Goal: Task Accomplishment & Management: Use online tool/utility

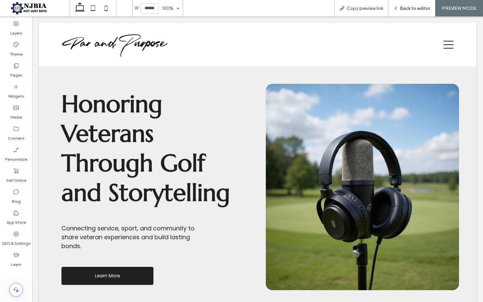
click at [409, 7] on span "Back to editor" at bounding box center [414, 9] width 30 height 6
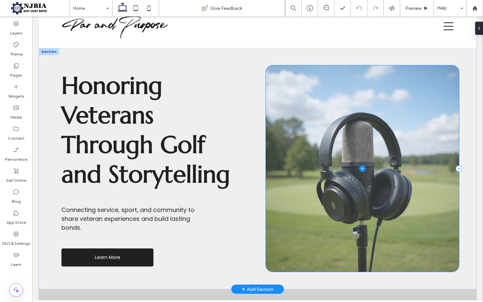
scroll to position [21, 0]
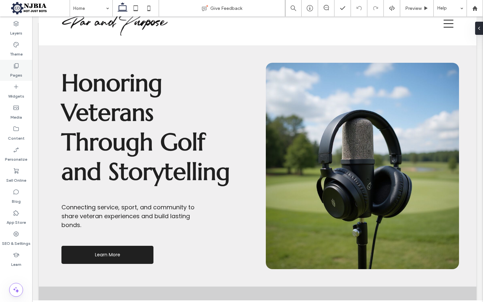
click at [14, 69] on icon at bounding box center [16, 65] width 7 height 7
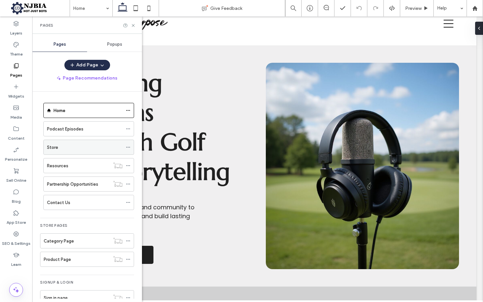
click at [68, 150] on div "Store" at bounding box center [84, 147] width 75 height 7
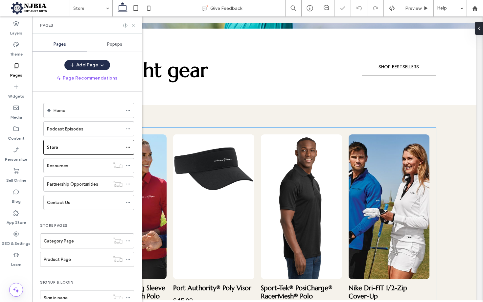
scroll to position [334, 0]
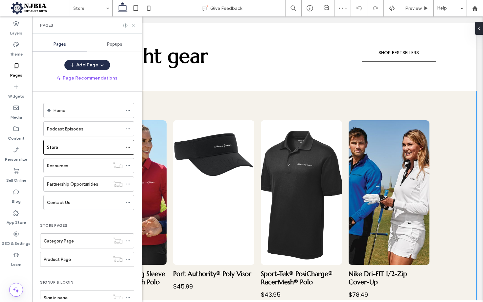
click at [449, 183] on div "Nike Women's Long Sleeve Dri-FIT Stretch Tech Polo $88.99 Button Port Authority…" at bounding box center [257, 216] width 437 height 250
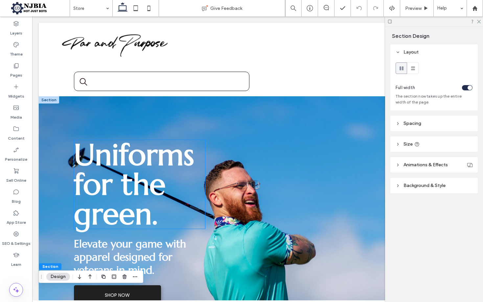
scroll to position [0, 0]
drag, startPoint x: 177, startPoint y: 185, endPoint x: 194, endPoint y: 188, distance: 17.6
click at [177, 185] on h1 "Uniforms for the green." at bounding box center [139, 184] width 131 height 89
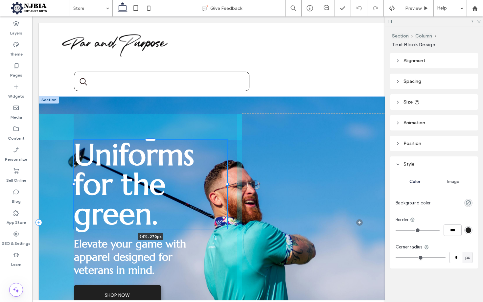
drag, startPoint x: 206, startPoint y: 184, endPoint x: 228, endPoint y: 184, distance: 21.3
click at [228, 184] on div at bounding box center [227, 184] width 3 height 3
type input "**"
type input "****"
drag, startPoint x: 232, startPoint y: 184, endPoint x: 238, endPoint y: 184, distance: 6.2
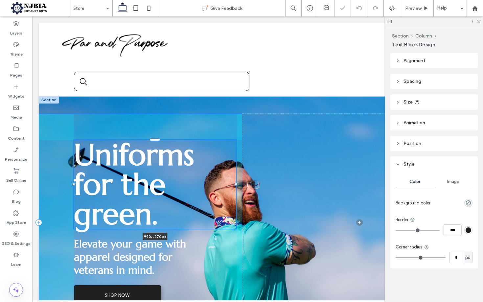
click at [237, 184] on div at bounding box center [236, 184] width 3 height 3
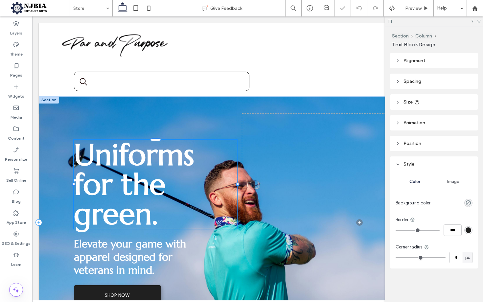
type input "***"
type input "****"
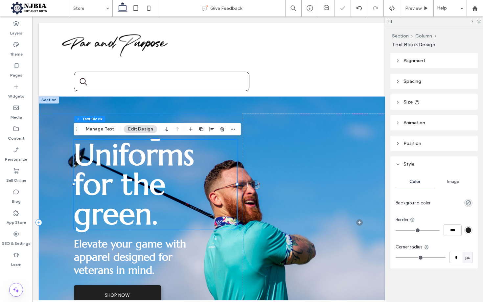
click at [241, 184] on div "Uniforms for the green. 100% , 270px Elevate your game with apparel designed fo…" at bounding box center [140, 222] width 203 height 217
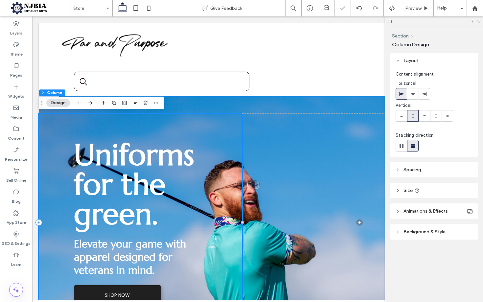
click at [181, 178] on h1 "Uniforms for the green." at bounding box center [155, 184] width 163 height 89
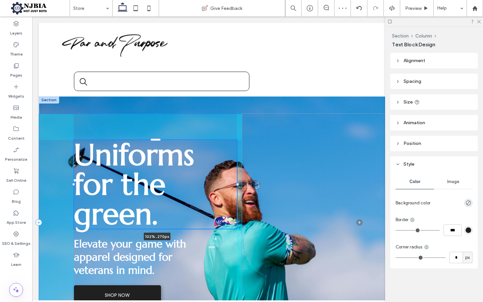
click at [241, 184] on div "Uniforms for the green. 102% , 270px Elevate your game with apparel designed fo…" at bounding box center [257, 222] width 437 height 252
drag, startPoint x: 236, startPoint y: 184, endPoint x: 240, endPoint y: 184, distance: 4.3
click at [240, 184] on div "Uniforms for the green. 102% , 270px Elevate your game with apparel designed fo…" at bounding box center [257, 222] width 437 height 252
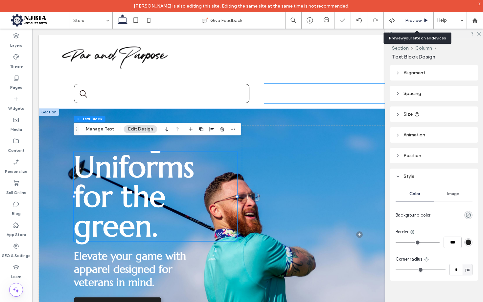
click at [409, 23] on span "Preview" at bounding box center [413, 21] width 16 height 6
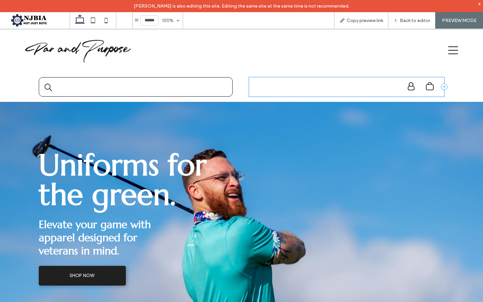
drag, startPoint x: 96, startPoint y: 48, endPoint x: 100, endPoint y: 48, distance: 4.3
click at [96, 48] on img at bounding box center [78, 50] width 107 height 25
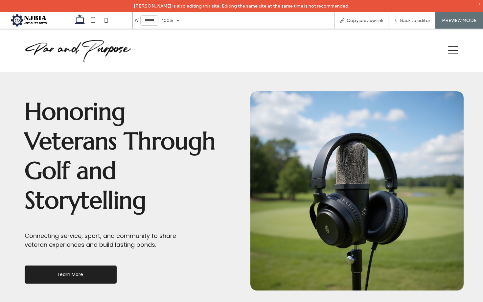
click at [294, 182] on div at bounding box center [356, 190] width 213 height 199
click at [260, 98] on div at bounding box center [356, 190] width 213 height 199
click at [413, 18] on span "Back to editor" at bounding box center [414, 21] width 30 height 6
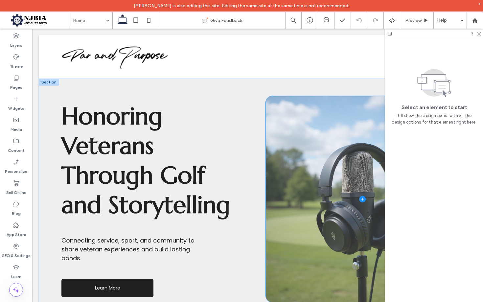
click at [307, 148] on span at bounding box center [362, 199] width 193 height 206
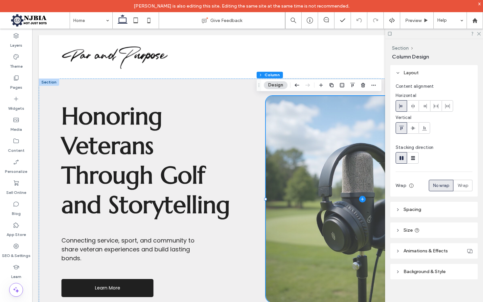
click at [307, 148] on span at bounding box center [362, 199] width 193 height 206
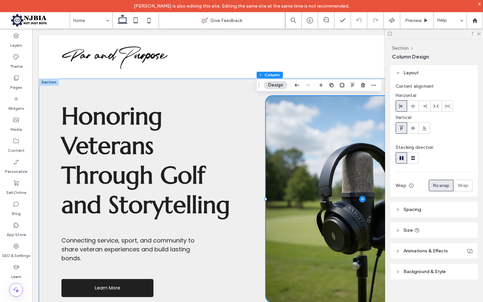
click at [60, 82] on div "Honoring Veterans Through Golf and Storytelling Connecting service, sport, and …" at bounding box center [257, 198] width 437 height 241
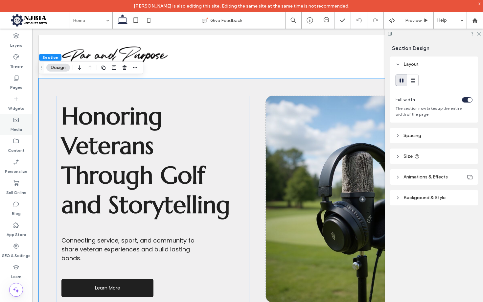
click at [16, 123] on label "Media" at bounding box center [16, 127] width 11 height 9
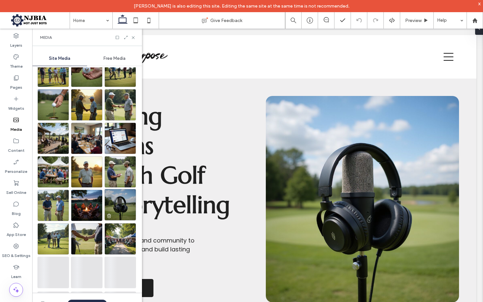
scroll to position [345, 0]
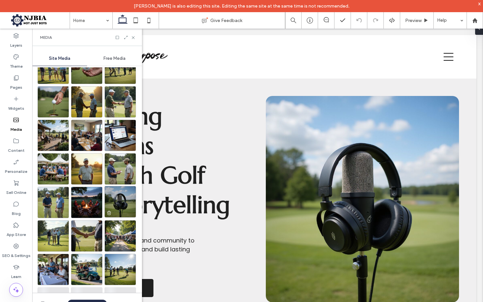
click at [123, 209] on img at bounding box center [120, 202] width 32 height 32
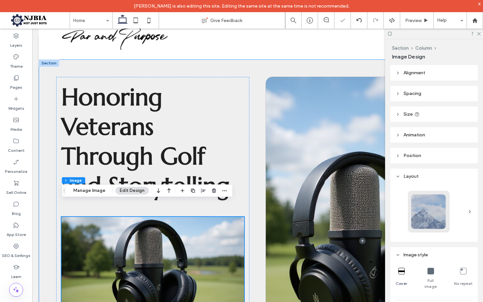
scroll to position [20, 0]
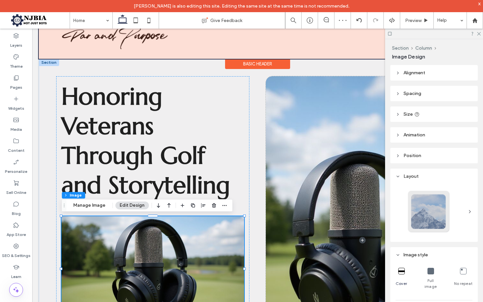
click at [195, 56] on div at bounding box center [257, 36] width 437 height 43
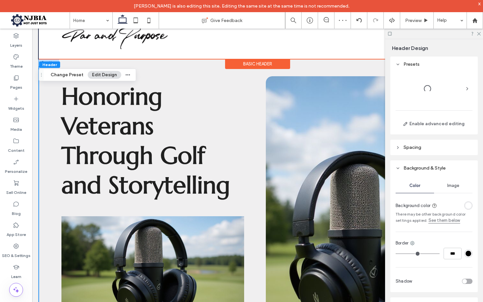
click at [202, 66] on div "Honoring Veterans Through Golf and Storytelling Connecting service, sport, and …" at bounding box center [257, 240] width 437 height 363
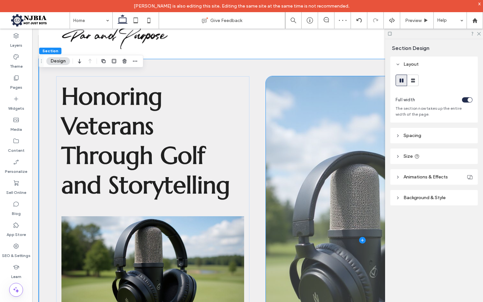
click at [397, 196] on use at bounding box center [397, 197] width 1 height 2
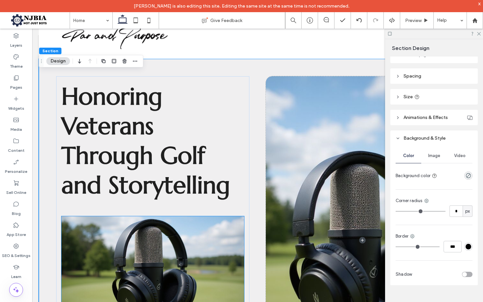
scroll to position [59, 0]
click at [140, 247] on img at bounding box center [152, 268] width 182 height 105
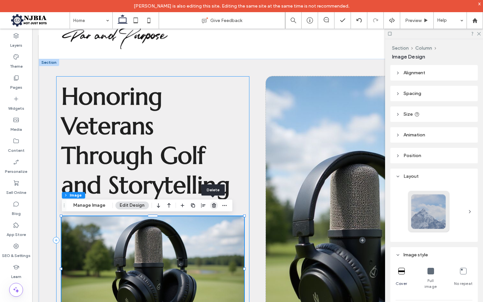
click at [214, 204] on use "button" at bounding box center [214, 205] width 4 height 4
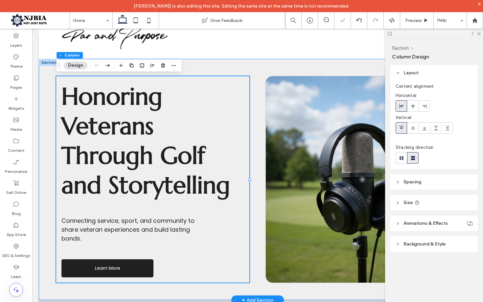
click at [213, 67] on div "Honoring Veterans Through Golf and Storytelling Connecting service, sport, and …" at bounding box center [257, 179] width 437 height 241
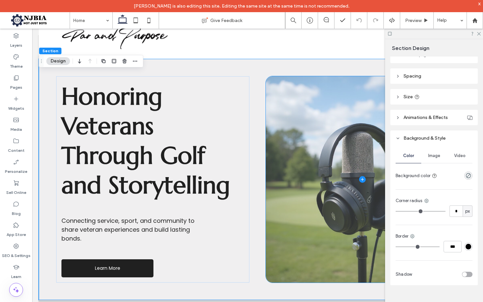
click at [434, 157] on span "Image" at bounding box center [434, 155] width 12 height 5
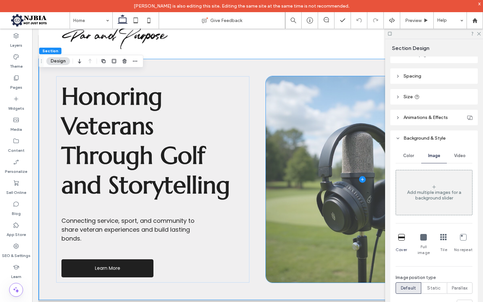
click at [432, 187] on use at bounding box center [433, 186] width 3 height 3
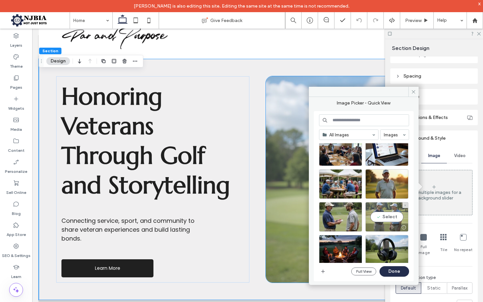
scroll to position [585, 0]
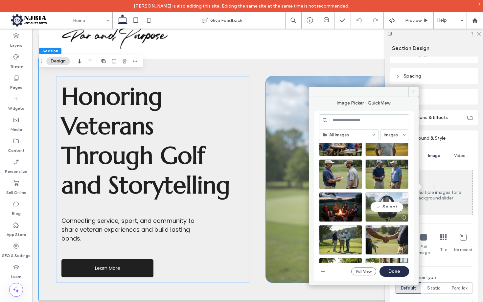
click at [385, 203] on div "Select" at bounding box center [386, 207] width 43 height 30
click at [400, 270] on button "Done" at bounding box center [394, 271] width 30 height 11
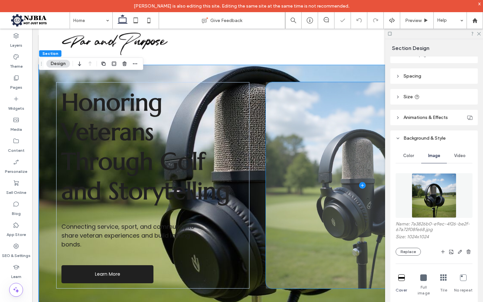
scroll to position [18, 0]
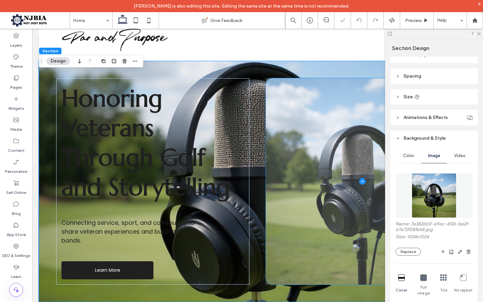
click at [296, 183] on span at bounding box center [362, 181] width 193 height 206
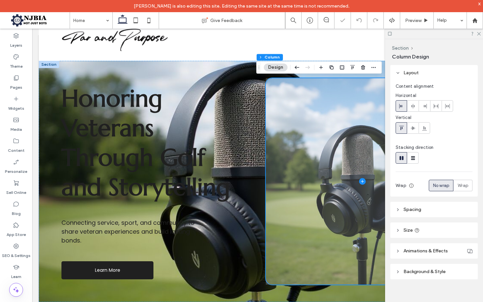
scroll to position [34, 0]
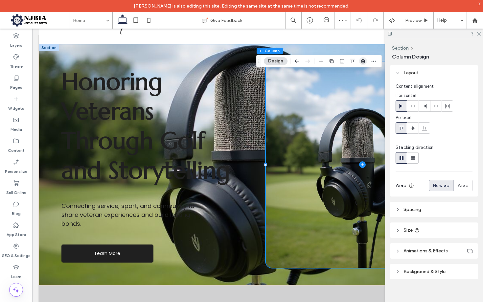
click at [362, 60] on icon "button" at bounding box center [362, 60] width 5 height 5
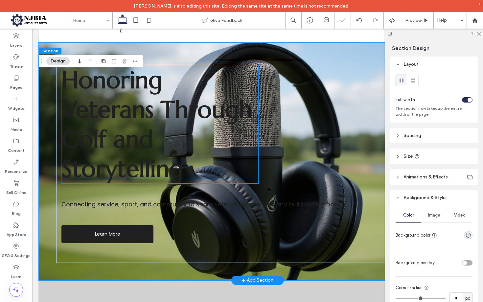
scroll to position [36, 0]
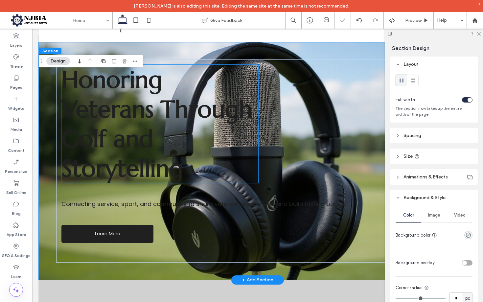
click at [142, 142] on span "Honoring Veterans Through Golf and Storytelling" at bounding box center [156, 124] width 191 height 118
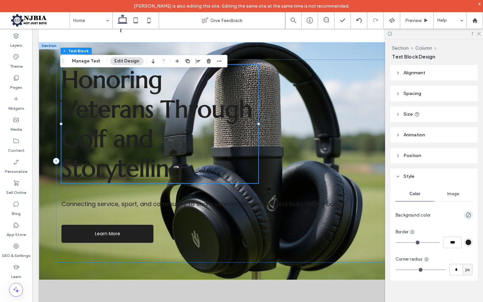
scroll to position [0, 1]
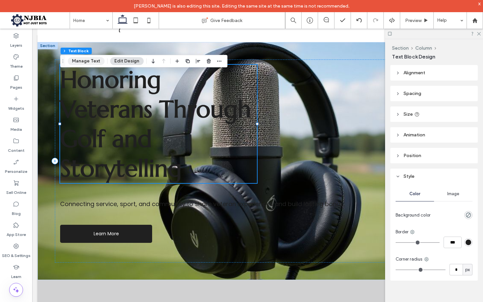
click at [93, 63] on button "Manage Text" at bounding box center [86, 61] width 37 height 8
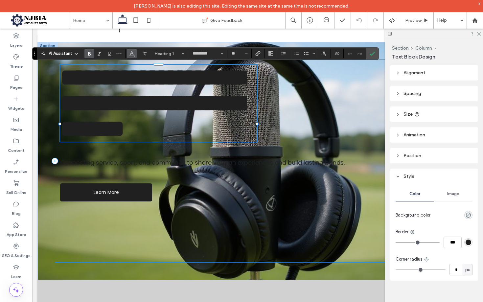
click at [132, 54] on icon "Color" at bounding box center [131, 52] width 5 height 5
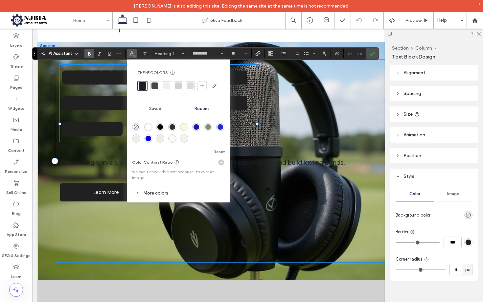
click at [149, 127] on div "rgba(255, 255, 255, 1)" at bounding box center [148, 127] width 6 height 6
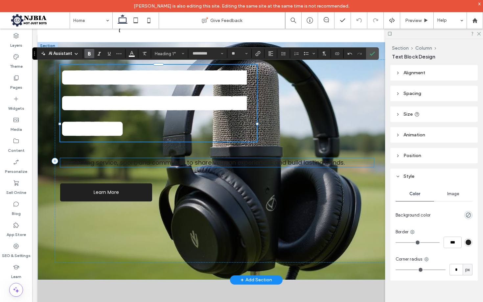
click at [121, 166] on span "Connecting service, sport, and community to share veteran experiences and build…" at bounding box center [202, 162] width 284 height 8
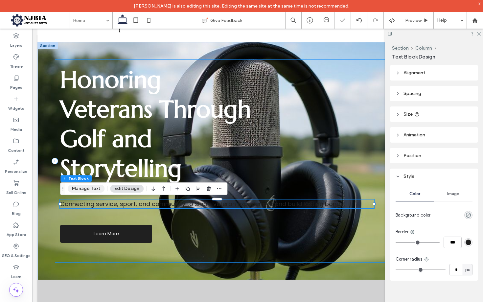
click at [93, 185] on button "Manage Text" at bounding box center [86, 188] width 37 height 8
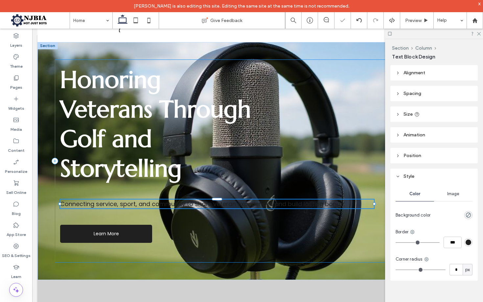
type input "*****"
type input "**"
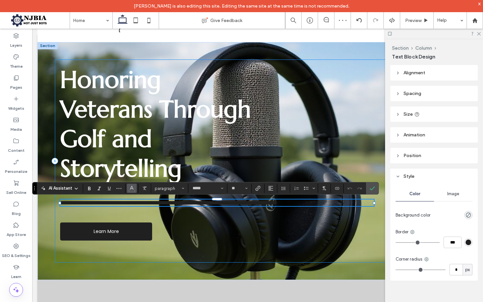
click at [134, 188] on icon "Color" at bounding box center [131, 187] width 5 height 5
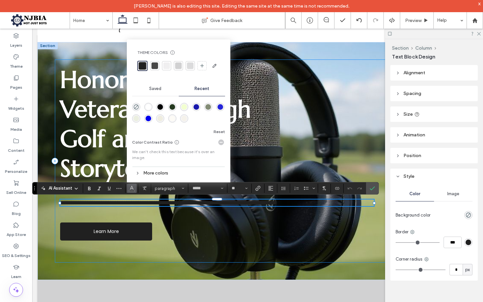
click at [148, 107] on div "rgba(255, 255, 255, 1)" at bounding box center [148, 107] width 6 height 6
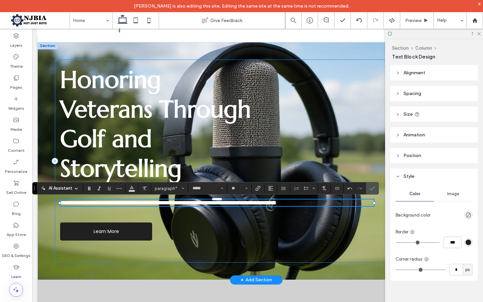
click at [196, 215] on div "**********" at bounding box center [256, 160] width 402 height 203
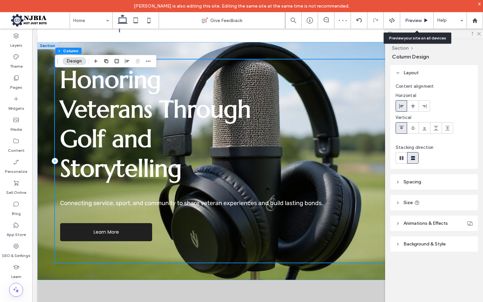
click at [423, 23] on icon at bounding box center [425, 20] width 5 height 5
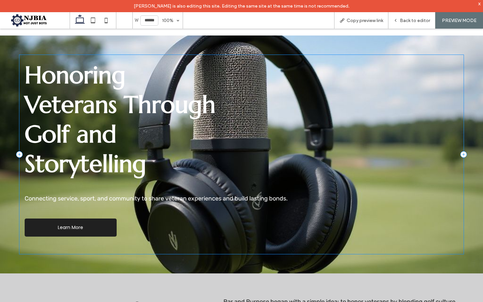
click at [156, 134] on span "Honoring Veterans Through Golf and Storytelling" at bounding box center [120, 119] width 191 height 118
click at [409, 22] on span "Back to editor" at bounding box center [414, 21] width 30 height 6
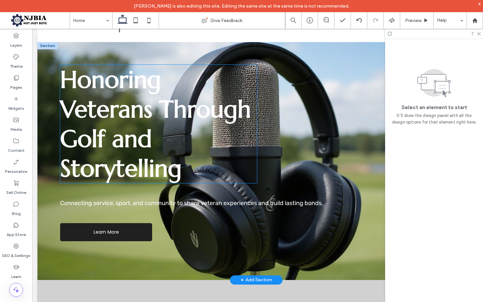
drag, startPoint x: 160, startPoint y: 126, endPoint x: 229, endPoint y: 138, distance: 70.2
click at [160, 126] on span "Honoring Veterans Through Golf and Storytelling" at bounding box center [155, 124] width 191 height 118
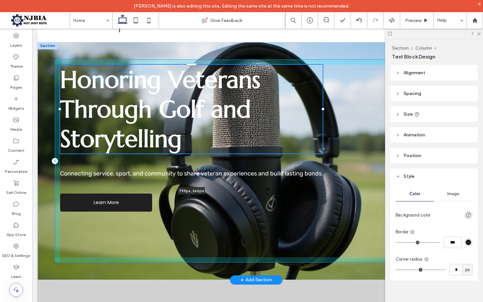
drag, startPoint x: 257, startPoint y: 123, endPoint x: 323, endPoint y: 124, distance: 65.7
click at [323, 124] on div "Honoring Veterans Through Golf and Storytelling 799px , 360px Connecting servic…" at bounding box center [255, 161] width 437 height 238
type input "***"
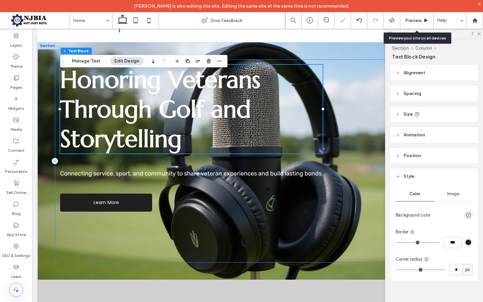
click at [420, 19] on span "Preview" at bounding box center [413, 21] width 16 height 6
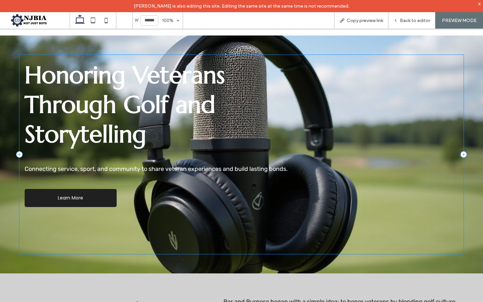
click at [451, 21] on span "PREVIEW MODE" at bounding box center [458, 21] width 34 height 6
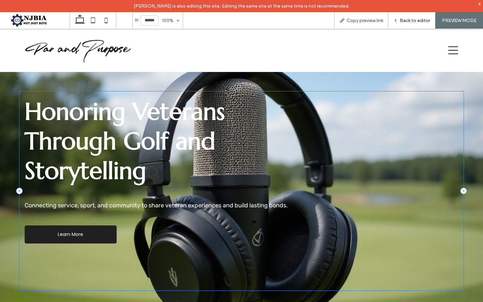
click at [410, 22] on span "Back to editor" at bounding box center [414, 21] width 30 height 6
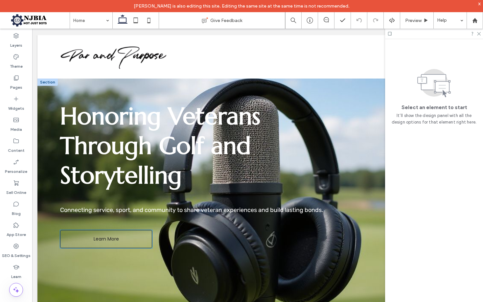
click at [111, 239] on span "Learn More" at bounding box center [106, 238] width 25 height 7
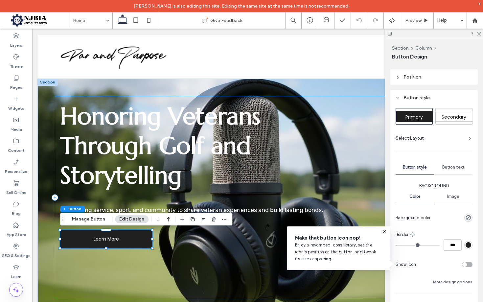
scroll to position [78, 0]
click at [458, 117] on span "Secondary" at bounding box center [453, 117] width 25 height 7
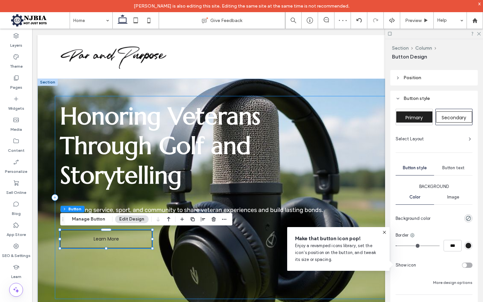
click at [134, 273] on div "Honoring Veterans Through Golf and Storytelling Connecting service, sport, and …" at bounding box center [256, 197] width 402 height 203
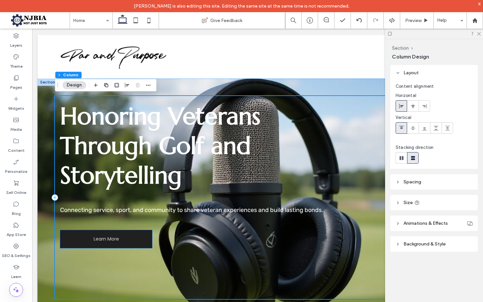
click at [131, 233] on link "Learn More" at bounding box center [106, 239] width 92 height 18
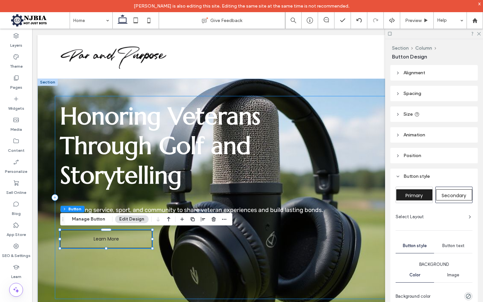
click at [412, 197] on span "Primary" at bounding box center [413, 195] width 17 height 7
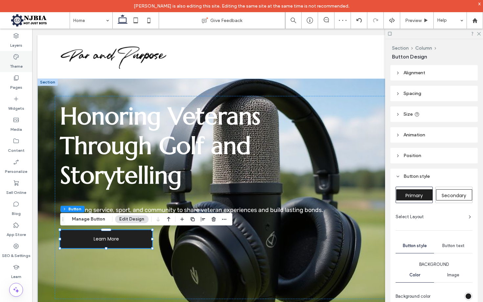
click at [17, 55] on icon at bounding box center [16, 57] width 7 height 7
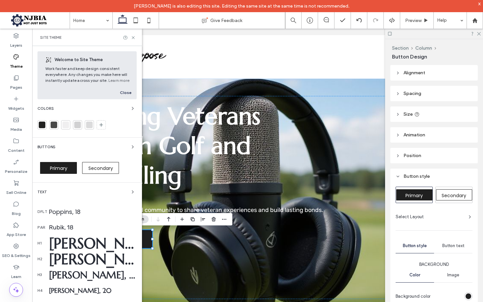
scroll to position [0, 0]
click at [105, 169] on span "Secondary" at bounding box center [100, 168] width 25 height 7
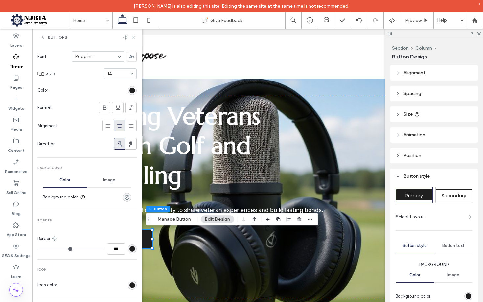
scroll to position [137, 0]
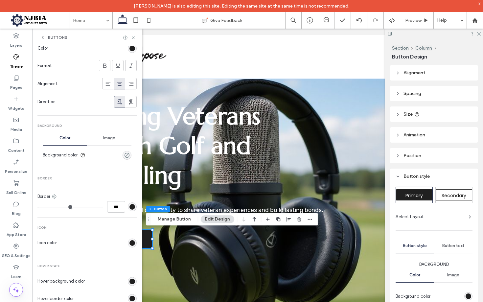
click at [124, 154] on div "rgba(0, 0, 0, 0)" at bounding box center [127, 155] width 6 height 6
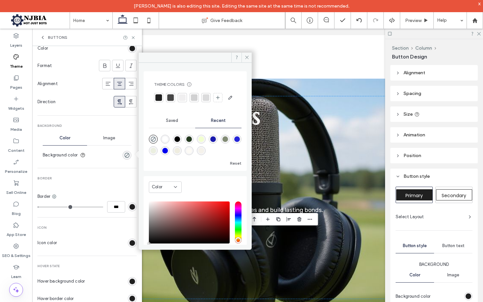
click at [166, 142] on div "rgba(255, 255, 255, 1)" at bounding box center [165, 139] width 6 height 6
type input "*******"
type input "***"
type input "****"
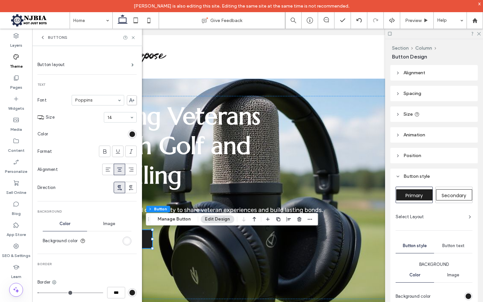
scroll to position [49, 0]
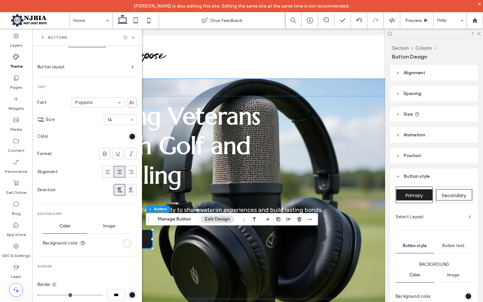
click at [461, 190] on div "Secondary" at bounding box center [454, 194] width 36 height 11
click at [247, 253] on div "Honoring Veterans Through Golf and Storytelling Connecting service, sport, and …" at bounding box center [256, 197] width 402 height 203
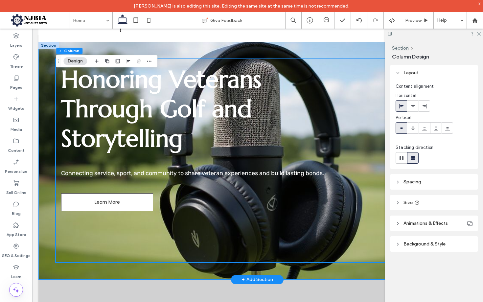
scroll to position [36, 0]
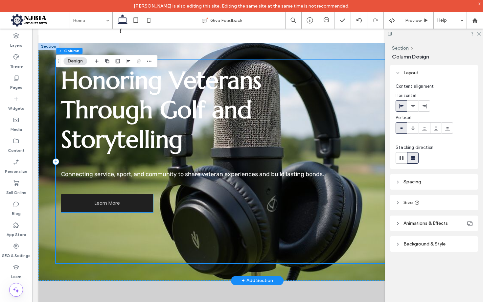
click at [145, 208] on link "Learn More" at bounding box center [107, 203] width 92 height 18
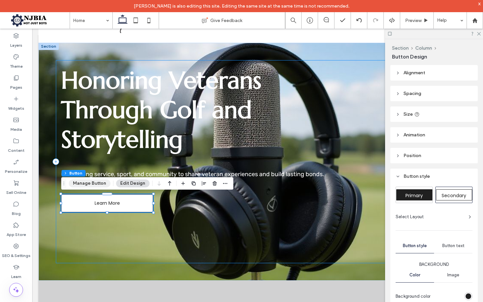
click at [91, 183] on button "Manage Button" at bounding box center [90, 183] width 42 height 8
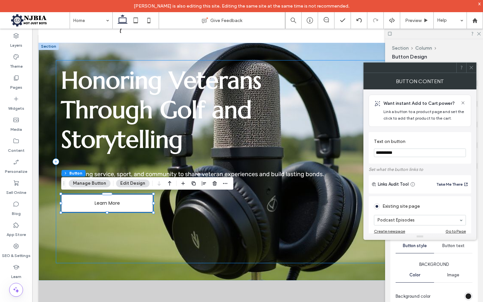
drag, startPoint x: 470, startPoint y: 66, endPoint x: 381, endPoint y: 75, distance: 89.5
click at [470, 66] on icon at bounding box center [470, 67] width 5 height 5
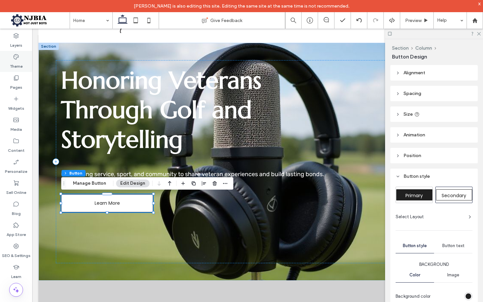
click at [19, 55] on div "Theme" at bounding box center [16, 61] width 32 height 21
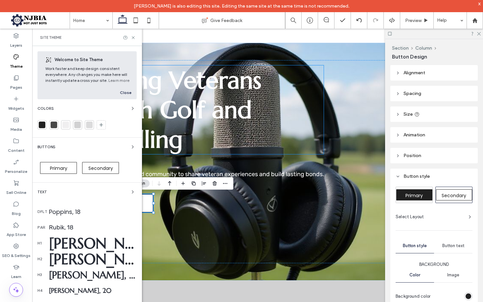
scroll to position [0, 0]
click at [101, 167] on span "Secondary" at bounding box center [100, 168] width 25 height 7
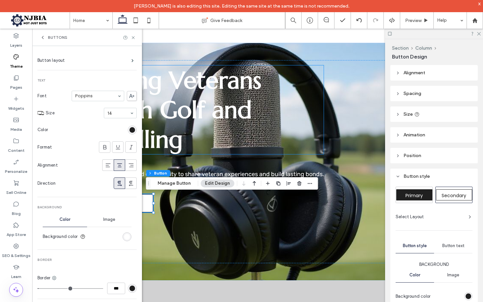
scroll to position [59, 0]
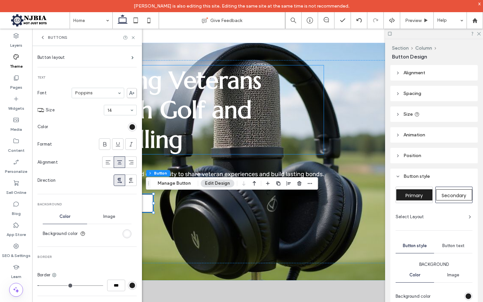
click at [124, 232] on div "rgb(255, 255, 255)" at bounding box center [127, 234] width 6 height 6
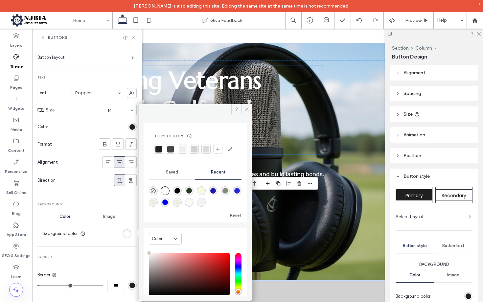
click at [204, 205] on div "rgba(245, 242, 235, 1)" at bounding box center [201, 202] width 6 height 6
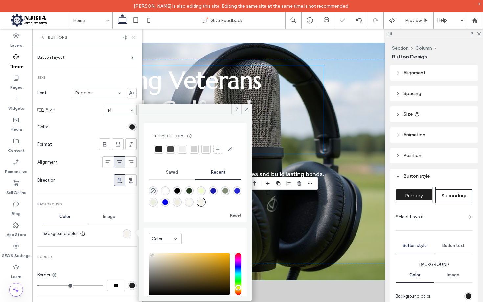
type input "*******"
click at [298, 220] on div "Honoring Veterans Through Golf and Storytelling Connecting service, sport, and …" at bounding box center [257, 161] width 402 height 203
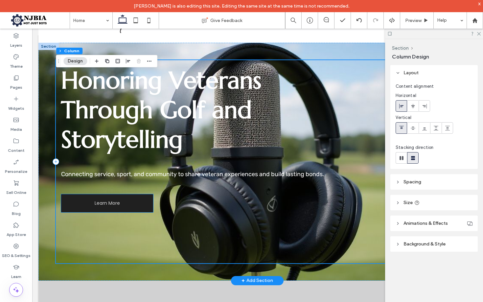
click at [118, 210] on link "Learn More" at bounding box center [107, 203] width 92 height 18
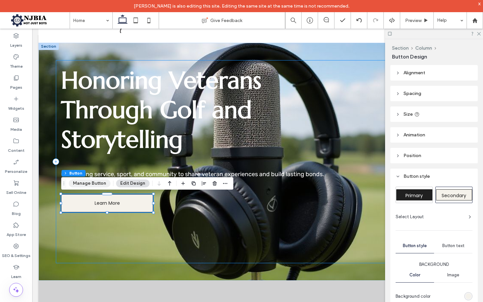
click at [85, 182] on button "Manage Button" at bounding box center [90, 183] width 42 height 8
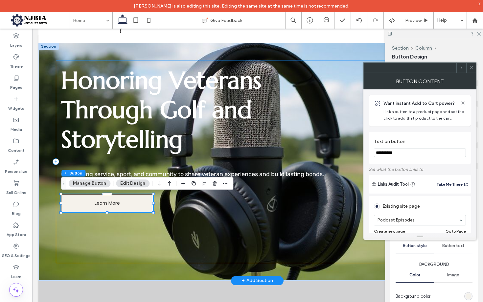
drag, startPoint x: 412, startPoint y: 178, endPoint x: 337, endPoint y: 147, distance: 81.7
type input "**********"
drag, startPoint x: 268, startPoint y: 200, endPoint x: 282, endPoint y: 192, distance: 16.3
click at [268, 200] on div "Honoring Veterans Through Golf and Storytelling Connecting service, sport, and …" at bounding box center [257, 161] width 402 height 203
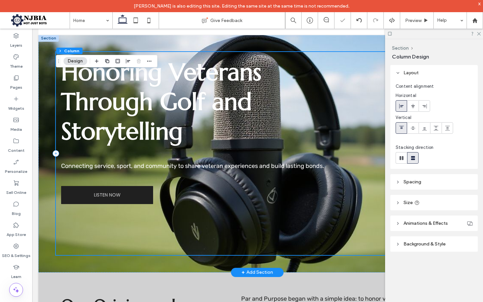
scroll to position [46, 0]
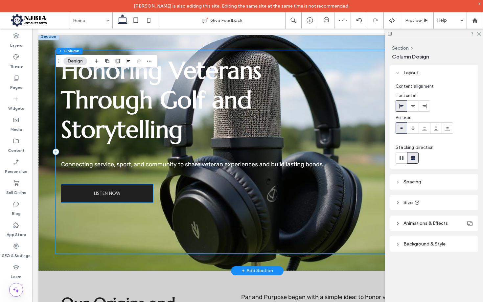
click at [140, 194] on link "LISTEN NOW" at bounding box center [107, 193] width 92 height 18
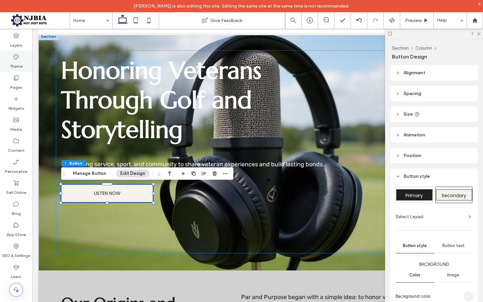
click at [17, 58] on icon at bounding box center [16, 57] width 7 height 7
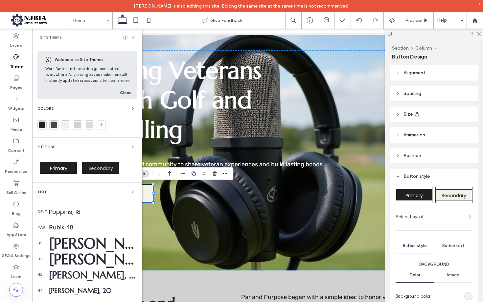
click at [101, 173] on div "Secondary" at bounding box center [100, 168] width 37 height 12
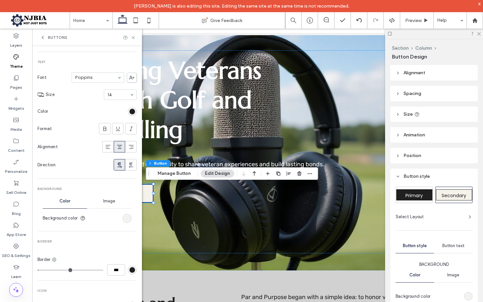
scroll to position [77, 0]
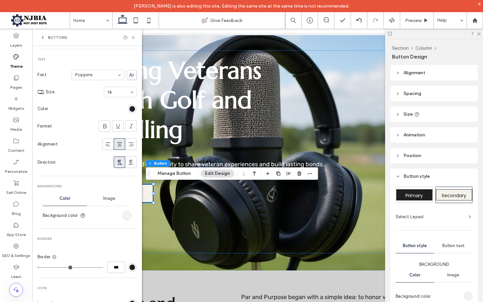
click at [124, 214] on div "rgb(245, 242, 235)" at bounding box center [127, 216] width 6 height 6
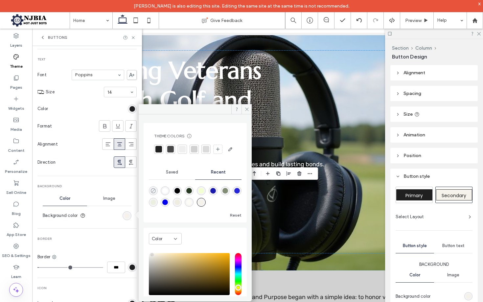
click at [152, 193] on icon "rgba(0, 0, 0, 0)" at bounding box center [153, 191] width 6 height 6
type input "*******"
type input "*"
type input "**"
click at [292, 214] on div "Honoring Veterans Through Golf and Storytelling Connecting service, sport, and …" at bounding box center [257, 151] width 402 height 203
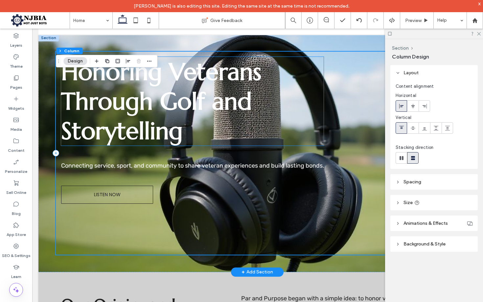
scroll to position [46, 0]
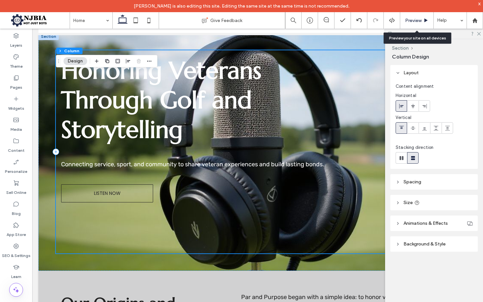
click at [419, 21] on span "Preview" at bounding box center [413, 21] width 16 height 6
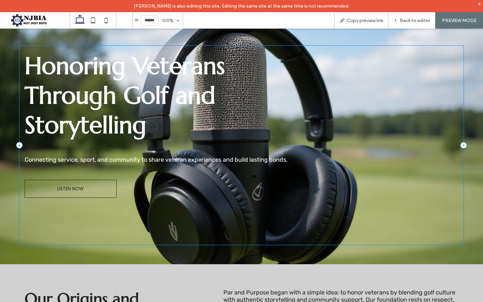
click at [474, 113] on div "Honoring Veterans Through Golf and Storytelling Connecting service, sport, and …" at bounding box center [241, 145] width 483 height 238
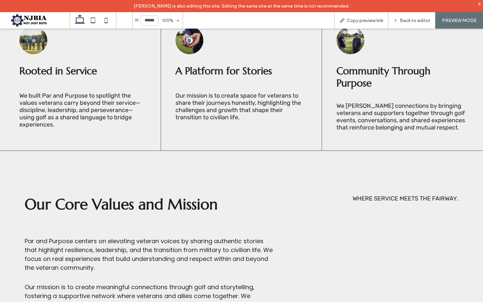
scroll to position [374, 0]
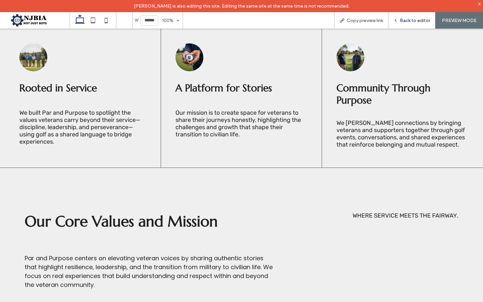
click at [408, 23] on span "Back to editor" at bounding box center [414, 21] width 30 height 6
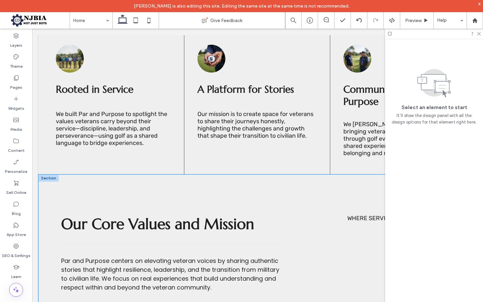
click at [252, 185] on div "Where service meets the fairway. Par and Purpose centers on elevating veteran v…" at bounding box center [256, 276] width 437 height 204
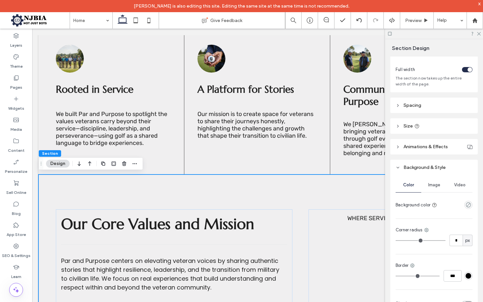
scroll to position [31, 0]
click at [468, 204] on use "empty color" at bounding box center [467, 204] width 5 height 5
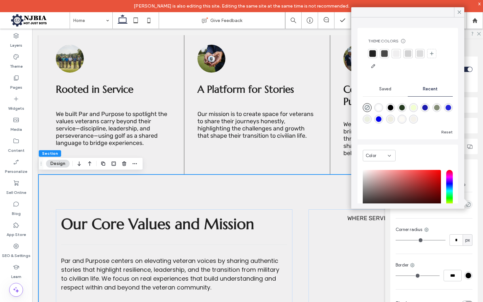
click at [436, 108] on div "rgba(131, 140, 117, 1)" at bounding box center [437, 108] width 6 height 6
type input "*******"
type input "***"
type input "****"
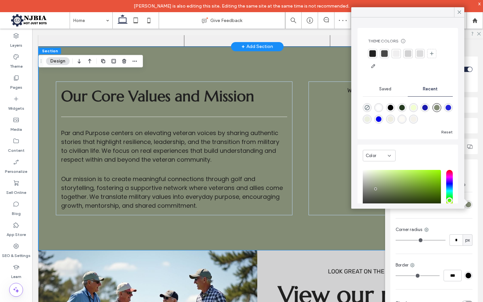
scroll to position [518, 0]
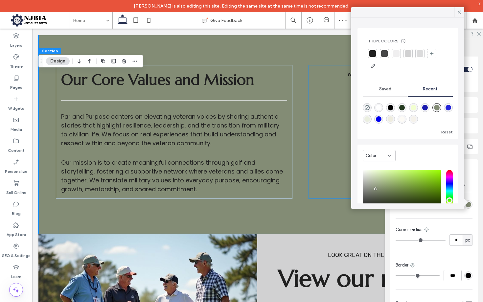
click at [389, 118] on div "rgba(239, 237, 224, 1)" at bounding box center [390, 119] width 6 height 6
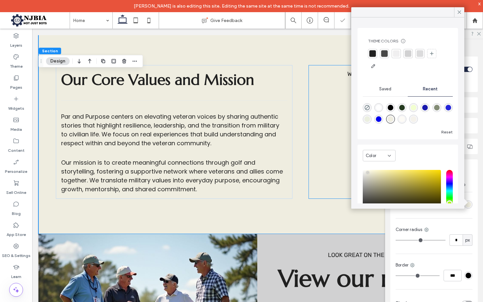
click at [402, 119] on div "rgba(253, 251, 246, 1)" at bounding box center [402, 119] width 6 height 6
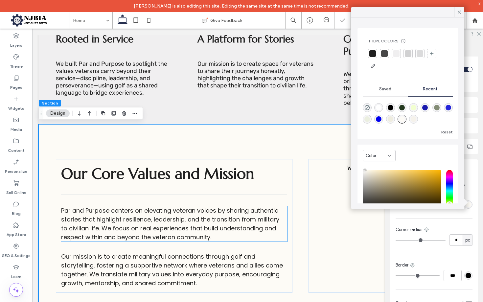
scroll to position [428, 0]
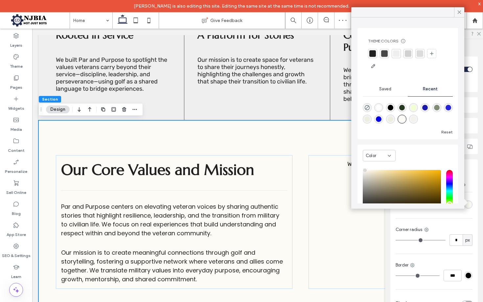
click at [390, 108] on div "rgba(0, 0, 0, 1)" at bounding box center [390, 108] width 6 height 6
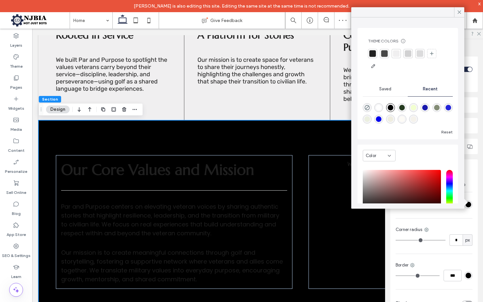
click at [380, 108] on div "rgba(255, 255, 255, 1)" at bounding box center [378, 108] width 6 height 6
type input "*******"
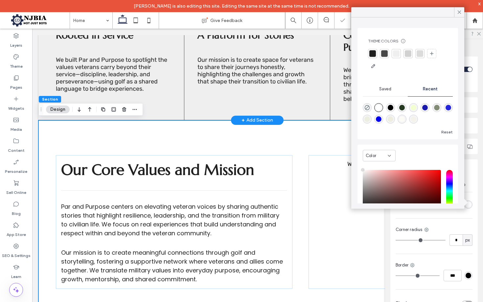
click at [247, 118] on div "+ Add Section" at bounding box center [257, 120] width 32 height 7
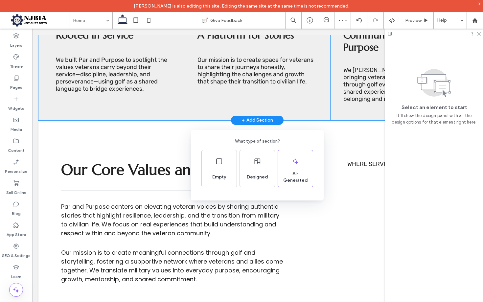
click at [139, 134] on div "What type of section? Empty Designed AI-Generated" at bounding box center [241, 167] width 483 height 334
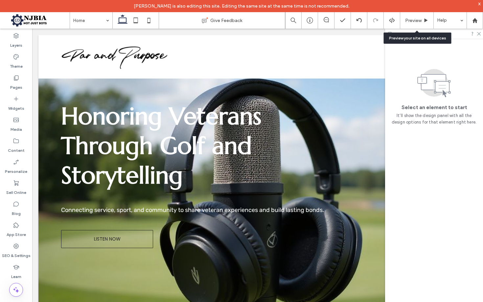
scroll to position [0, 0]
click at [16, 59] on icon at bounding box center [16, 57] width 7 height 7
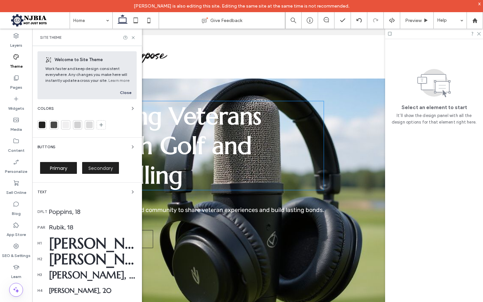
drag, startPoint x: 108, startPoint y: 169, endPoint x: 115, endPoint y: 168, distance: 6.4
click at [108, 169] on span "Secondary" at bounding box center [100, 168] width 25 height 7
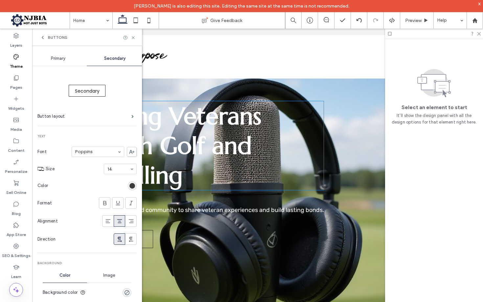
click at [129, 185] on div "rgb(32, 32, 32)" at bounding box center [132, 186] width 6 height 6
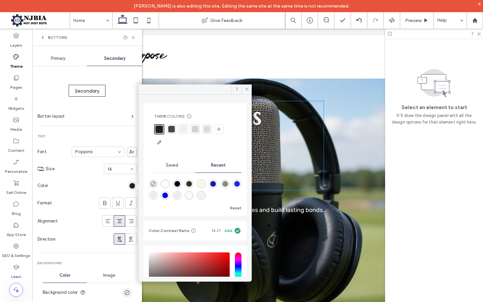
click at [165, 184] on div "rgba(255, 255, 255, 1)" at bounding box center [165, 184] width 6 height 6
type input "*******"
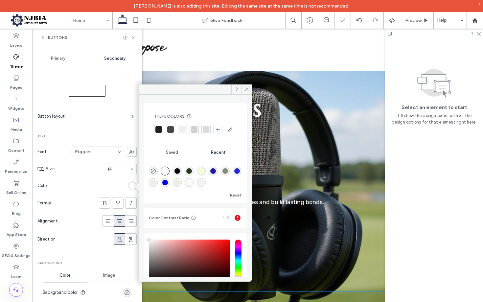
scroll to position [46, 0]
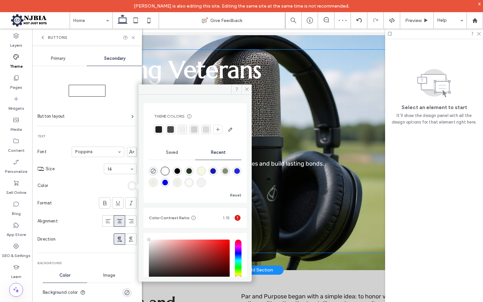
click at [333, 182] on div "Honoring Veterans Through Golf and Storytelling Connecting service, sport, and …" at bounding box center [257, 151] width 402 height 203
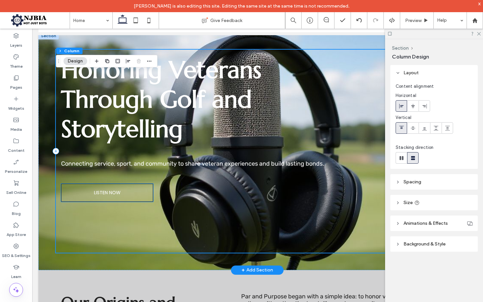
drag, startPoint x: 138, startPoint y: 188, endPoint x: 60, endPoint y: 132, distance: 95.9
click at [138, 188] on link "LISTEN NOW" at bounding box center [107, 192] width 92 height 18
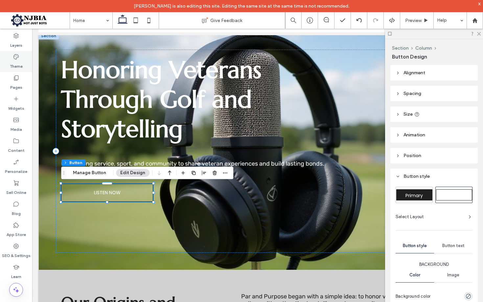
click at [17, 58] on icon at bounding box center [16, 57] width 7 height 7
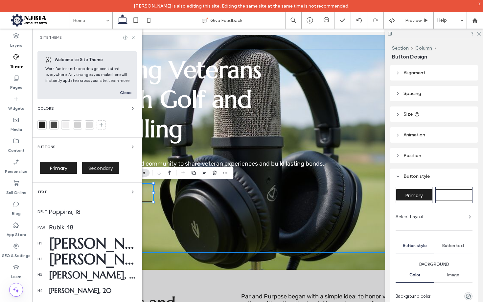
scroll to position [3, 0]
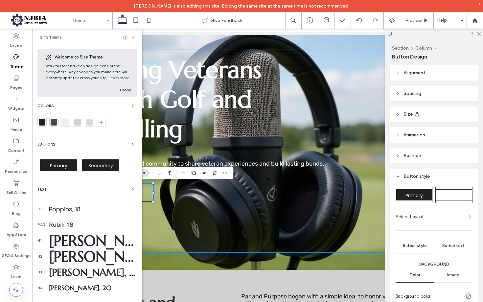
click at [108, 165] on span "Secondary" at bounding box center [100, 165] width 25 height 7
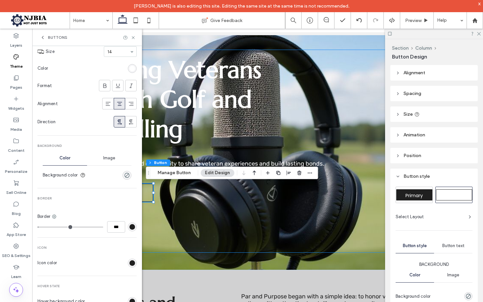
scroll to position [118, 0]
click at [129, 225] on div "rgb(32, 32, 32)" at bounding box center [132, 226] width 6 height 6
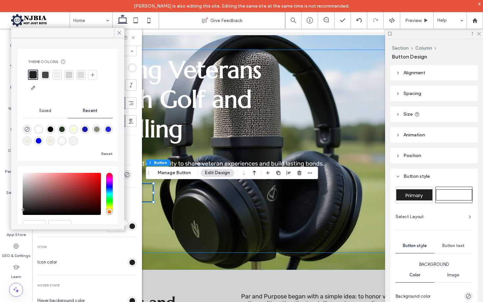
click at [35, 126] on div at bounding box center [68, 133] width 90 height 25
click at [36, 129] on div "rgba(255, 255, 255, 1)" at bounding box center [39, 129] width 6 height 6
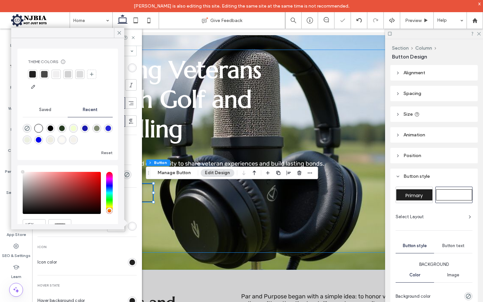
type input "*******"
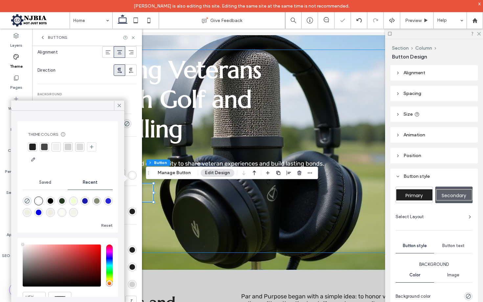
scroll to position [170, 0]
click at [131, 212] on div "rgb(32, 32, 32)" at bounding box center [132, 210] width 9 height 9
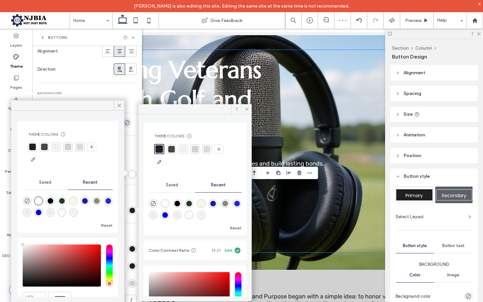
click at [164, 204] on div "rgba(255, 255, 255, 1)" at bounding box center [165, 204] width 6 height 6
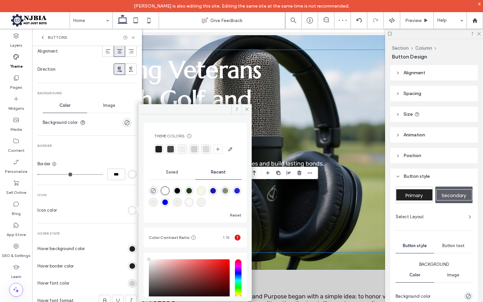
type input "*******"
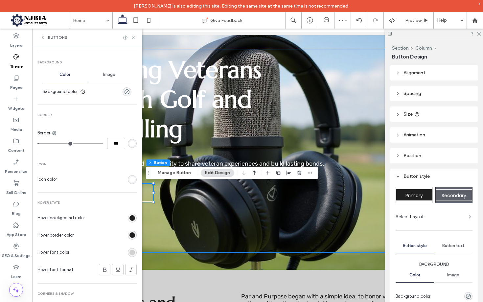
scroll to position [201, 0]
click at [129, 215] on div "rgb(32, 32, 32)" at bounding box center [132, 217] width 6 height 6
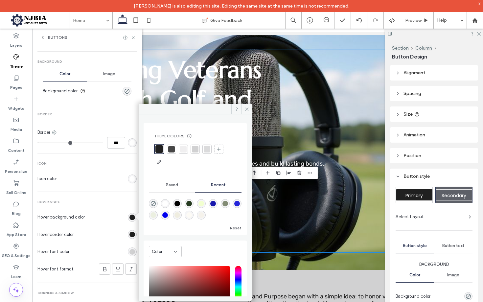
click at [165, 202] on div "rgba(255, 255, 255, 1)" at bounding box center [165, 204] width 6 height 6
type input "*******"
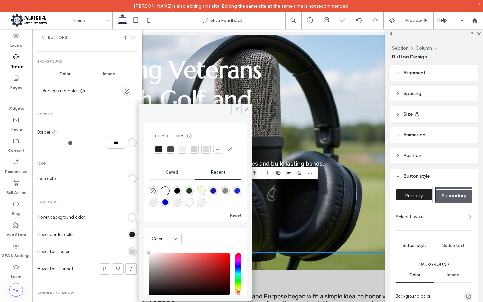
drag, startPoint x: 70, startPoint y: 171, endPoint x: 92, endPoint y: 194, distance: 31.6
click at [70, 171] on section "Icon color" at bounding box center [86, 178] width 99 height 16
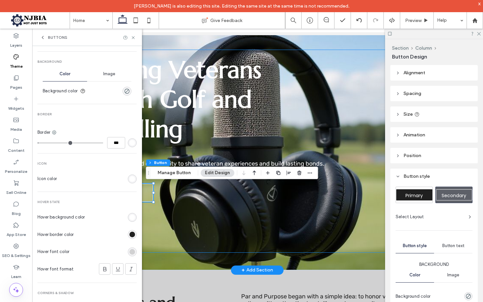
click at [175, 211] on div "Honoring Veterans Through Golf and Storytelling Connecting service, sport, and …" at bounding box center [257, 151] width 402 height 203
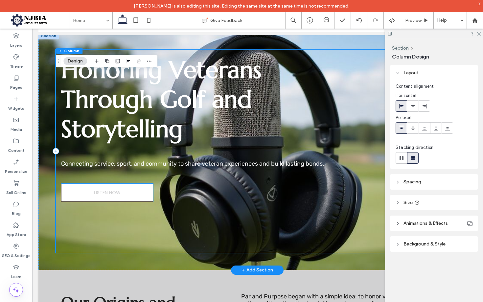
click at [127, 195] on link "LISTEN NOW" at bounding box center [107, 192] width 92 height 18
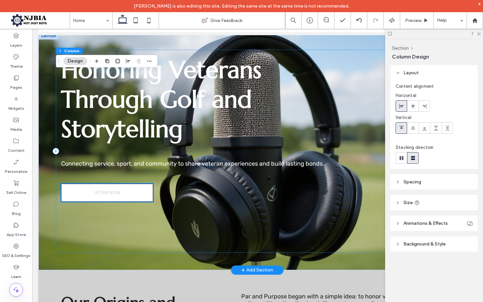
scroll to position [46, 0]
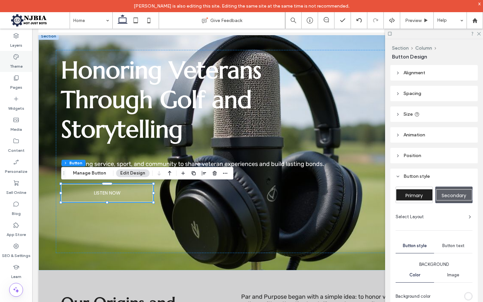
drag, startPoint x: 15, startPoint y: 61, endPoint x: 20, endPoint y: 70, distance: 10.1
click at [15, 60] on label "Theme" at bounding box center [16, 64] width 13 height 9
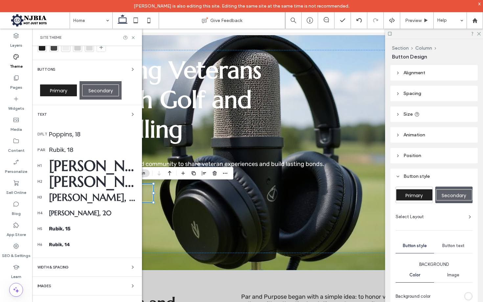
scroll to position [77, 0]
click at [102, 90] on span "Secondary" at bounding box center [100, 90] width 25 height 7
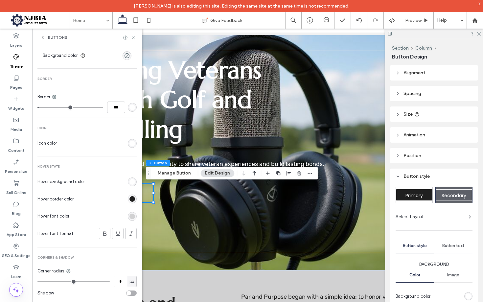
scroll to position [236, 0]
click at [129, 198] on div "rgb(32, 32, 32)" at bounding box center [132, 199] width 6 height 6
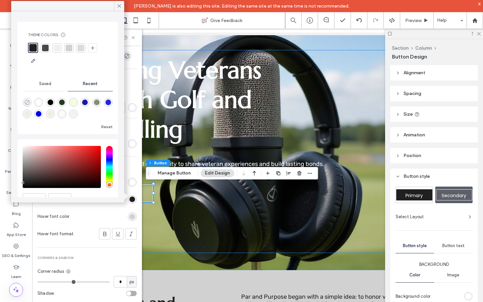
click at [28, 102] on icon "rgba(0, 0, 0, 0)" at bounding box center [27, 102] width 6 height 6
type input "*******"
type input "*"
type input "**"
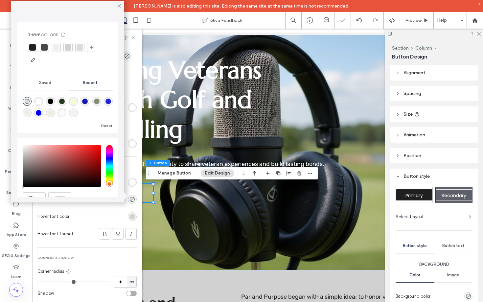
drag, startPoint x: 110, startPoint y: 217, endPoint x: 124, endPoint y: 216, distance: 14.1
click at [110, 217] on section "Hover font color" at bounding box center [86, 216] width 99 height 16
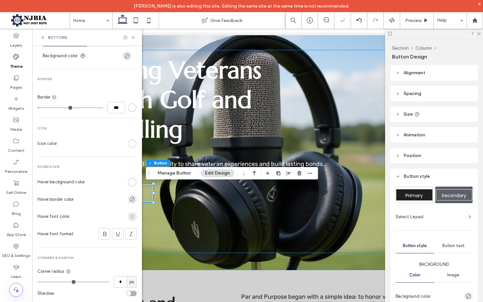
click at [129, 216] on div "rgb(209, 209, 210)" at bounding box center [132, 217] width 6 height 6
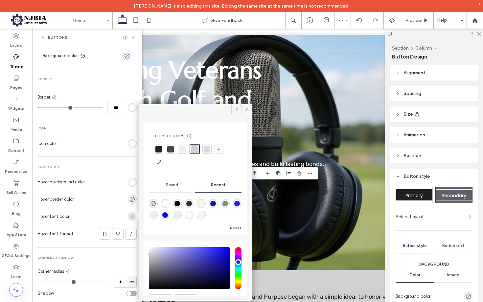
click at [180, 205] on div "rgba(0, 0, 0, 1)" at bounding box center [177, 204] width 6 height 6
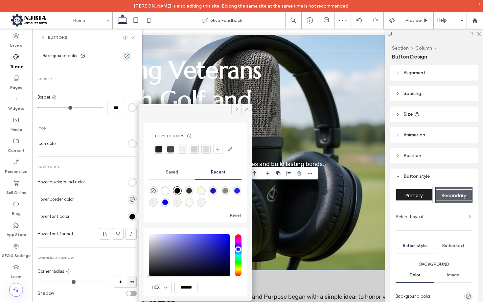
type input "*******"
click at [328, 226] on div "Honoring Veterans Through Golf and Storytelling Connecting service, sport, and …" at bounding box center [257, 151] width 402 height 203
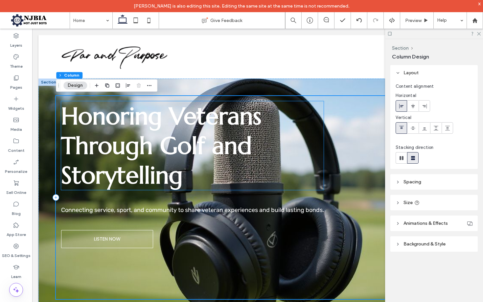
scroll to position [0, 0]
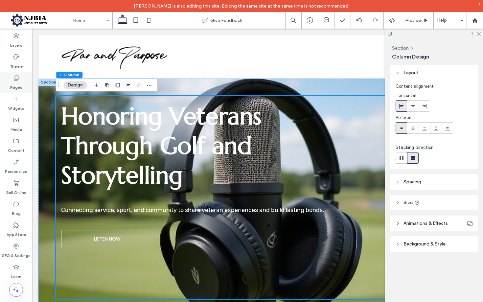
click at [16, 82] on label "Pages" at bounding box center [16, 85] width 12 height 9
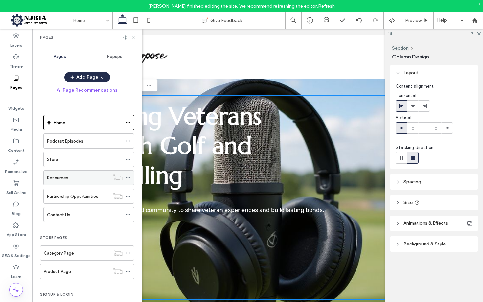
scroll to position [5, 0]
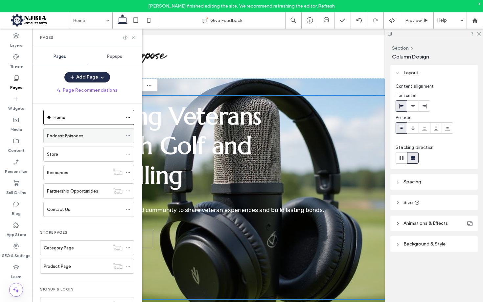
click at [76, 136] on label "Podcast Episodes" at bounding box center [65, 135] width 36 height 11
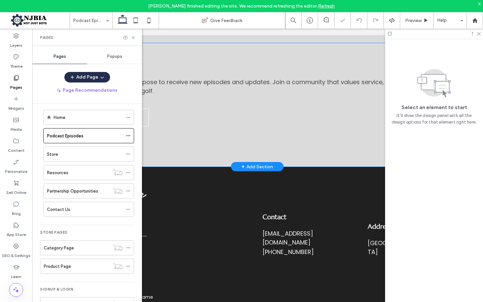
scroll to position [1089, 0]
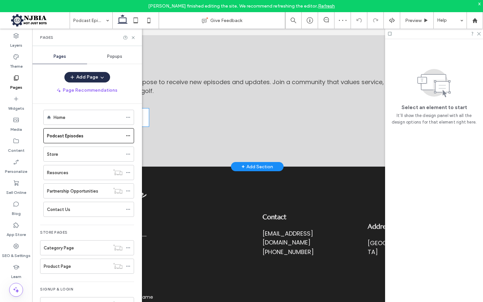
click at [146, 111] on link "Subscribe Now" at bounding box center [109, 117] width 79 height 18
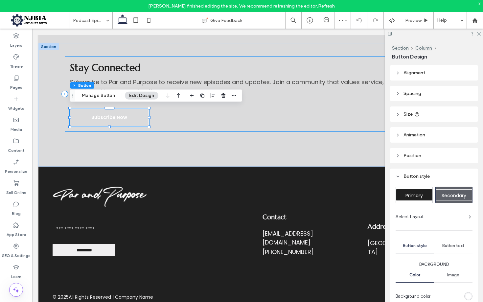
click at [411, 190] on div "Primary" at bounding box center [414, 194] width 36 height 11
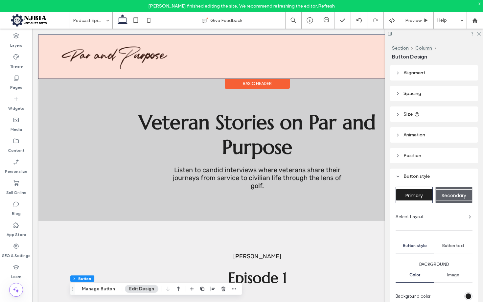
scroll to position [0, 0]
click at [124, 59] on div at bounding box center [256, 56] width 437 height 43
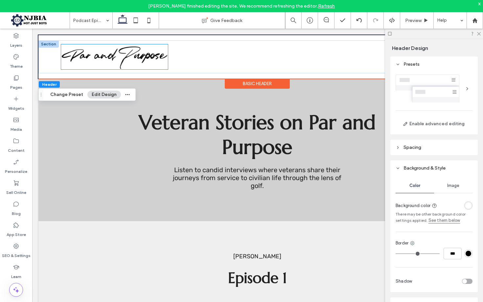
click at [129, 56] on img at bounding box center [114, 56] width 107 height 25
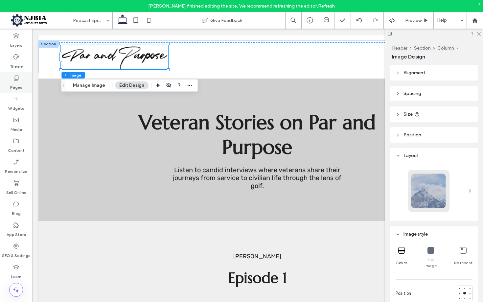
click at [19, 83] on label "Pages" at bounding box center [16, 85] width 12 height 9
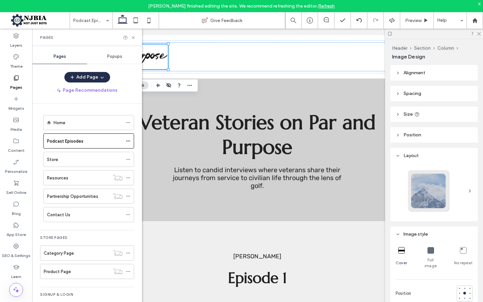
click at [70, 160] on div "Store" at bounding box center [84, 159] width 75 height 7
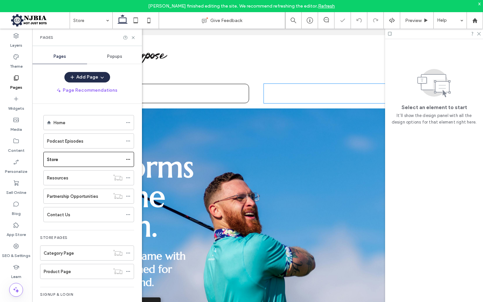
click at [291, 93] on div ".st0-undefined{fill-rule:evenodd;clip-rule:evenodd;} 0 My Account Logout" at bounding box center [352, 93] width 177 height 19
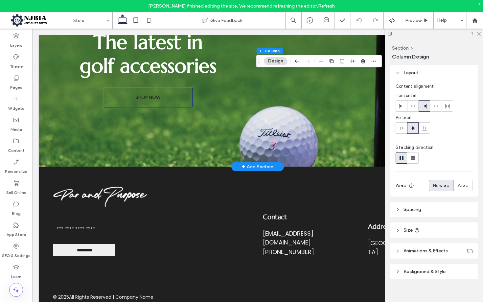
click at [158, 99] on link "SHOP NOW" at bounding box center [148, 98] width 89 height 20
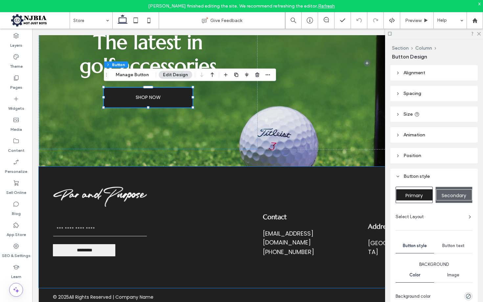
click at [461, 196] on span "Secondary" at bounding box center [453, 195] width 25 height 7
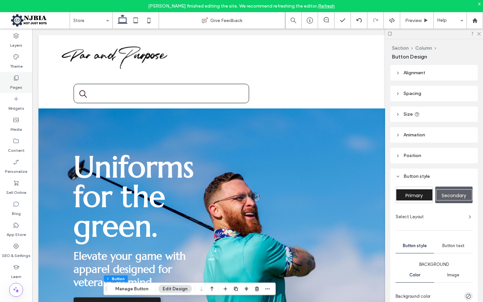
click at [20, 81] on div "Pages" at bounding box center [16, 82] width 32 height 21
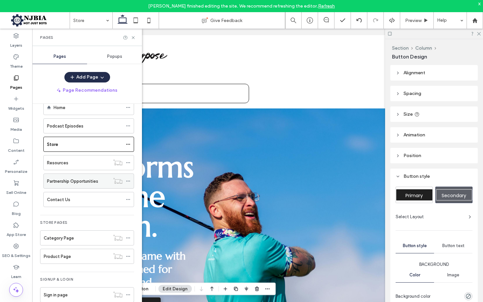
scroll to position [15, 0]
click at [100, 182] on div "Partnership Opportunities" at bounding box center [78, 181] width 63 height 7
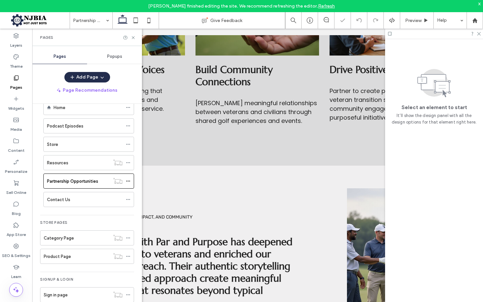
scroll to position [409, 0]
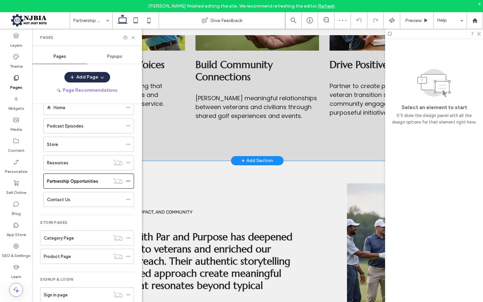
click at [266, 153] on div "Amplify Veteran Voices Support authentic storytelling that highlights veterans’…" at bounding box center [256, 64] width 437 height 194
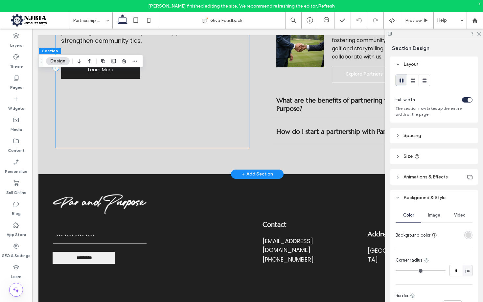
scroll to position [1126, 0]
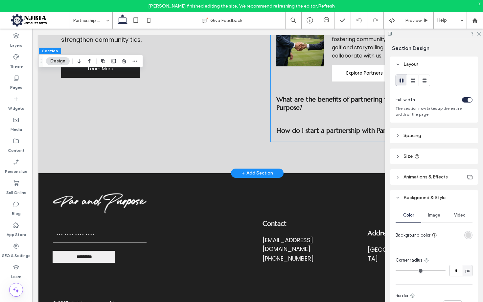
click at [342, 82] on span "Explore Partners" at bounding box center [364, 72] width 52 height 17
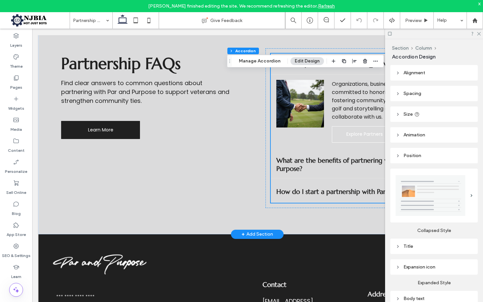
scroll to position [1063, 0]
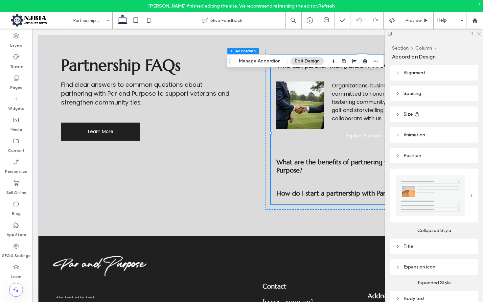
click at [480, 33] on icon at bounding box center [478, 33] width 4 height 4
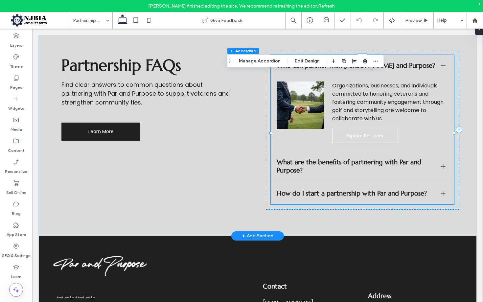
scroll to position [0, 0]
click at [377, 141] on span "Explore Partners" at bounding box center [365, 135] width 52 height 17
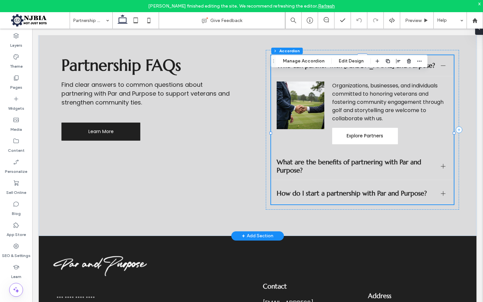
click at [379, 143] on span "Explore Partners" at bounding box center [365, 135] width 52 height 17
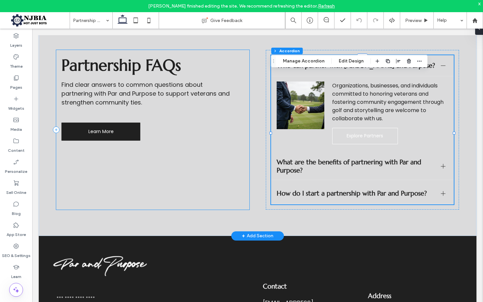
drag, startPoint x: 244, startPoint y: 161, endPoint x: 264, endPoint y: 158, distance: 20.2
click at [244, 161] on div "Partnership FAQs Find clear answers to common questions about partnering with P…" at bounding box center [152, 130] width 193 height 160
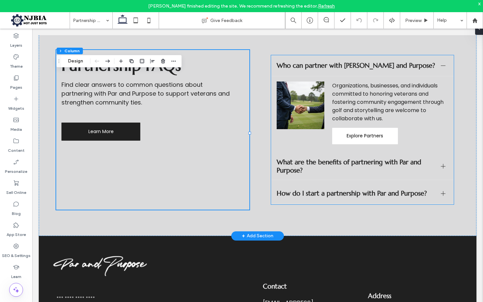
click at [387, 144] on span "Explore Partners" at bounding box center [365, 135] width 52 height 17
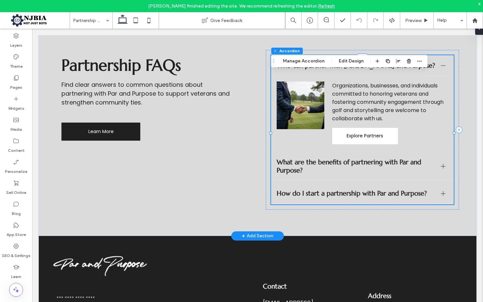
click at [383, 144] on span "Explore Partners" at bounding box center [365, 135] width 52 height 17
click at [366, 144] on span "Explore Partners" at bounding box center [365, 135] width 52 height 17
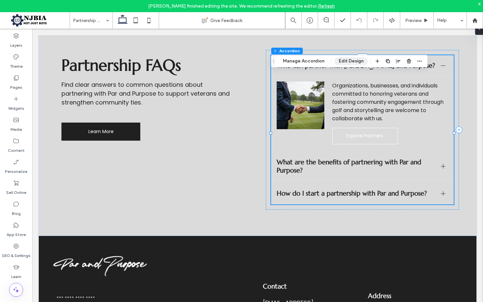
click at [347, 61] on button "Edit Design" at bounding box center [350, 61] width 33 height 8
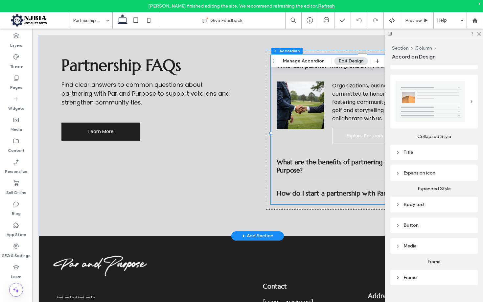
scroll to position [94, 0]
click at [366, 143] on span "Explore Partners" at bounding box center [365, 135] width 52 height 17
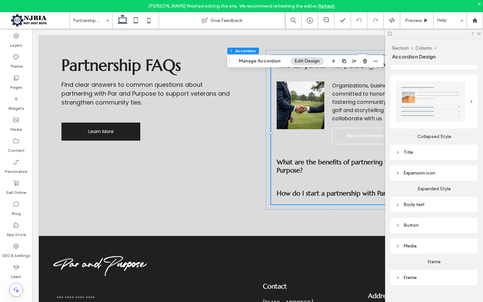
click at [396, 225] on icon at bounding box center [397, 225] width 5 height 5
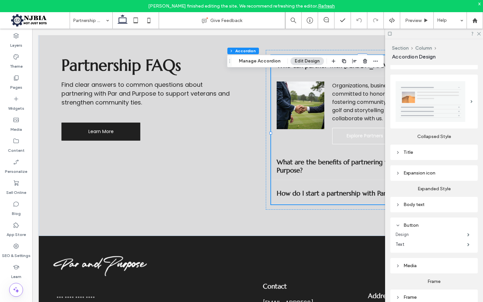
click at [417, 234] on label "Design" at bounding box center [431, 234] width 72 height 13
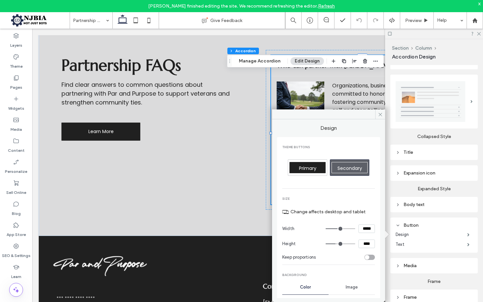
click at [303, 166] on span "Primary" at bounding box center [307, 168] width 17 height 7
type input "**"
type input "****"
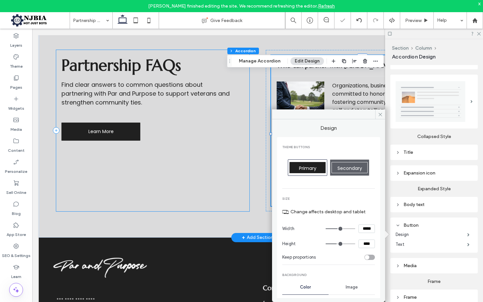
click at [227, 164] on div "Partnership FAQs Find clear answers to common questions about partnering with P…" at bounding box center [152, 130] width 193 height 161
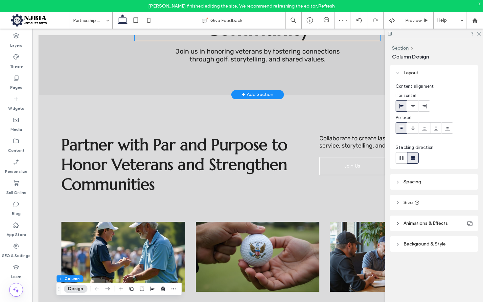
scroll to position [126, 0]
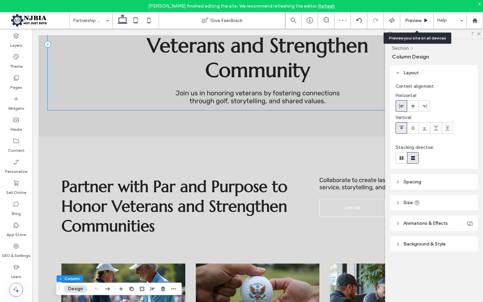
click at [418, 21] on span "Preview" at bounding box center [413, 21] width 16 height 6
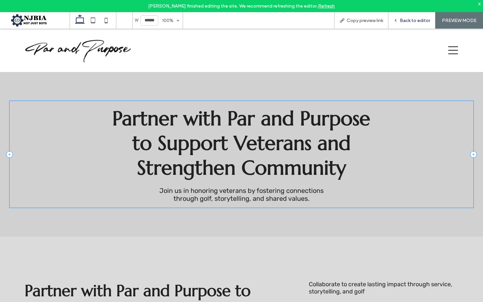
click at [422, 19] on span "Back to editor" at bounding box center [414, 21] width 30 height 6
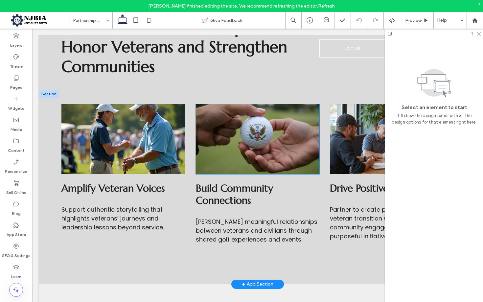
scroll to position [286, 0]
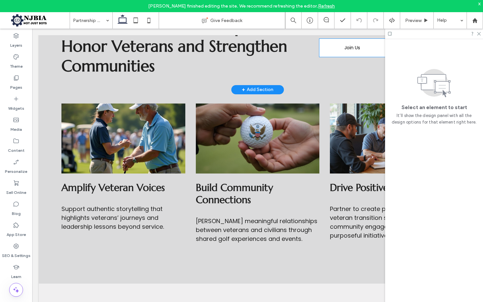
click at [344, 53] on link "Join Us" at bounding box center [352, 48] width 66 height 18
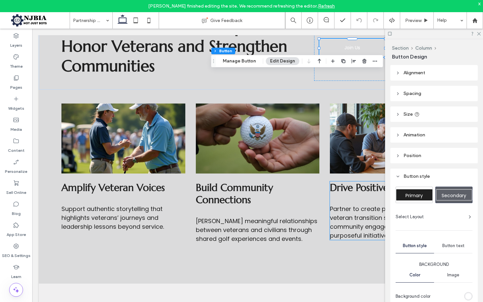
click at [451, 192] on span "Secondary" at bounding box center [453, 195] width 25 height 7
click at [406, 190] on div "Primary" at bounding box center [414, 194] width 36 height 11
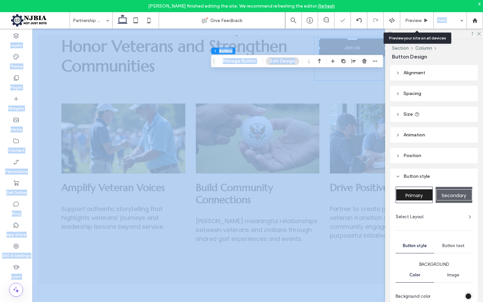
drag, startPoint x: 408, startPoint y: 26, endPoint x: 405, endPoint y: 33, distance: 8.1
click at [405, 33] on div "Partnership Opportunities Give Feedback Preview Help Design Panel Site Comments…" at bounding box center [241, 157] width 483 height 290
click at [420, 18] on span "Preview" at bounding box center [413, 21] width 16 height 6
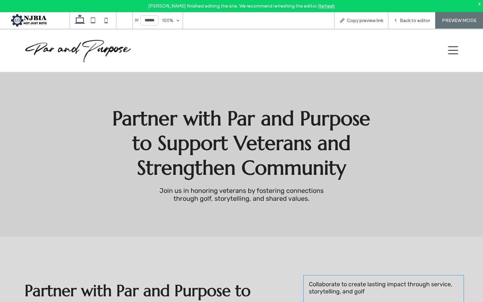
click at [95, 45] on img at bounding box center [78, 50] width 107 height 25
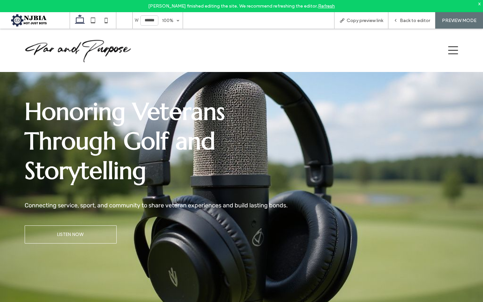
click at [452, 49] on icon at bounding box center [453, 50] width 10 height 10
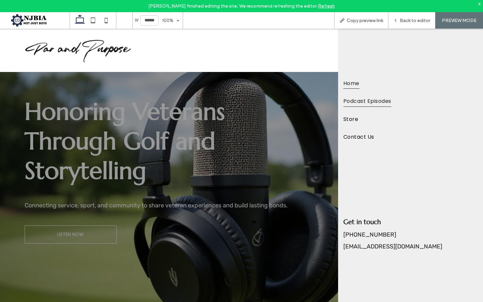
click at [359, 102] on span "Podcast Episodes" at bounding box center [367, 100] width 48 height 11
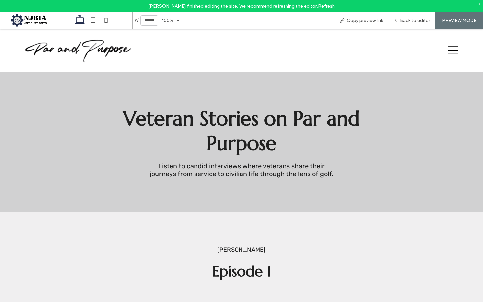
click at [450, 51] on icon at bounding box center [453, 50] width 10 height 10
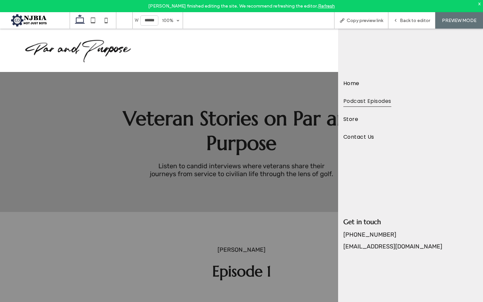
click at [354, 120] on span "Store" at bounding box center [350, 118] width 15 height 11
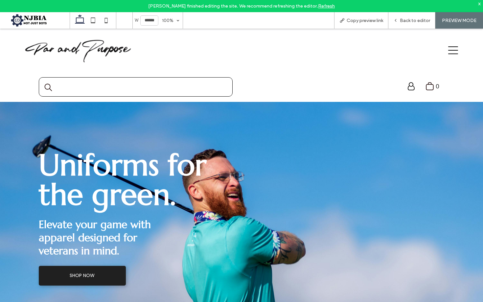
click at [454, 53] on icon at bounding box center [453, 50] width 10 height 10
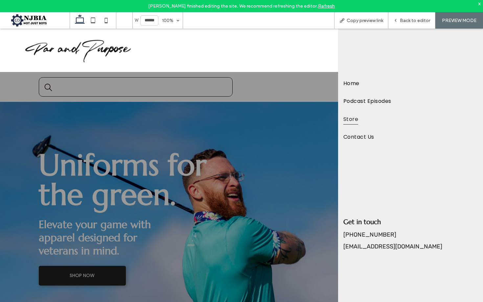
click at [357, 137] on span "Contact Us" at bounding box center [358, 136] width 31 height 11
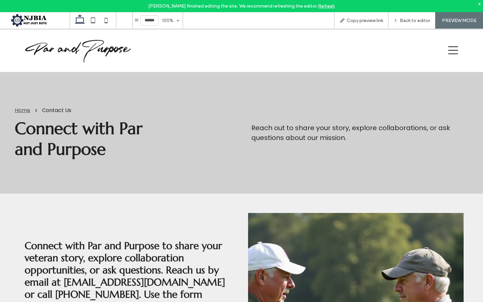
drag, startPoint x: 97, startPoint y: 44, endPoint x: 167, endPoint y: 77, distance: 77.2
click at [97, 44] on img at bounding box center [78, 50] width 107 height 25
